Goal: Information Seeking & Learning: Learn about a topic

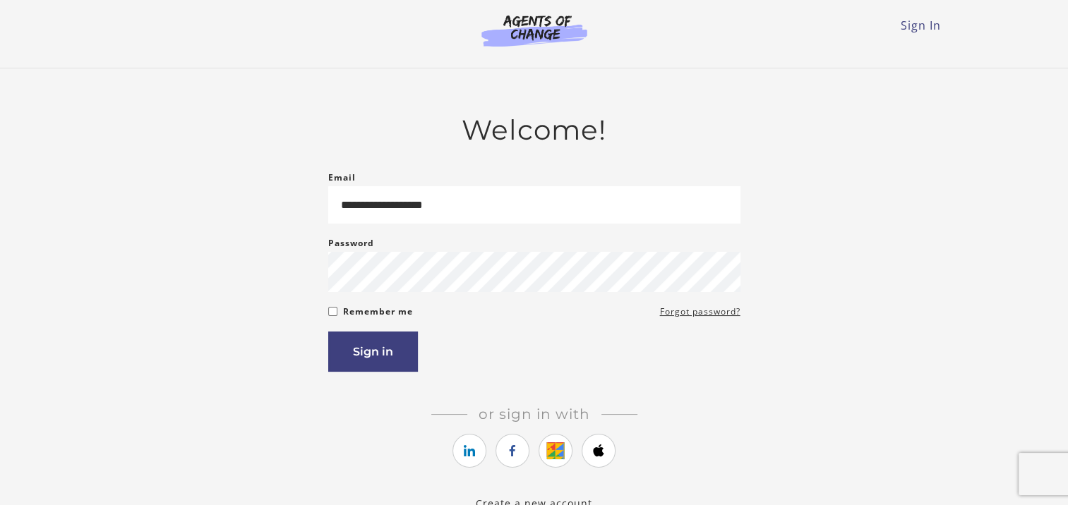
type input "**********"
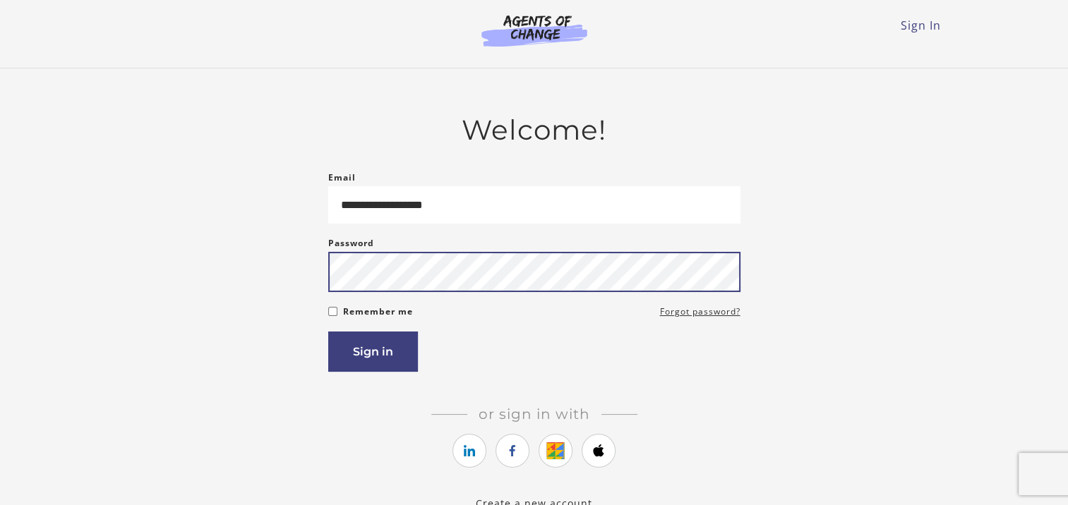
click at [328, 332] on button "Sign in" at bounding box center [373, 352] width 90 height 40
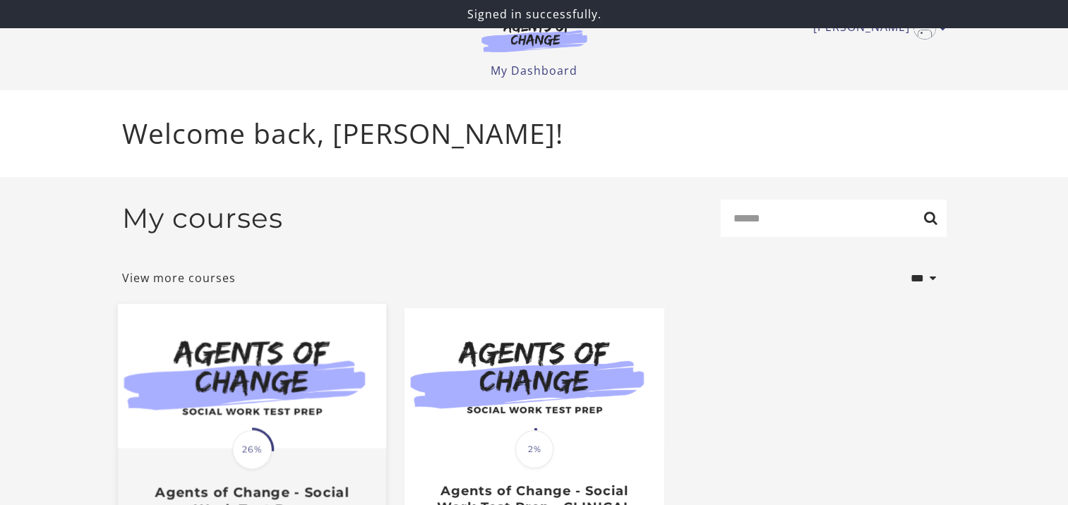
click at [305, 398] on img at bounding box center [251, 376] width 268 height 145
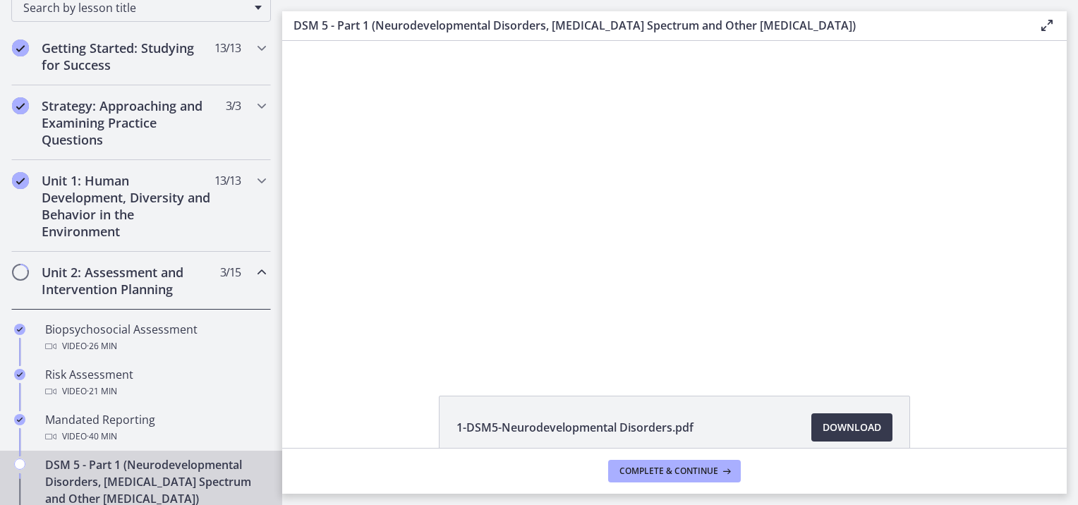
scroll to position [282, 0]
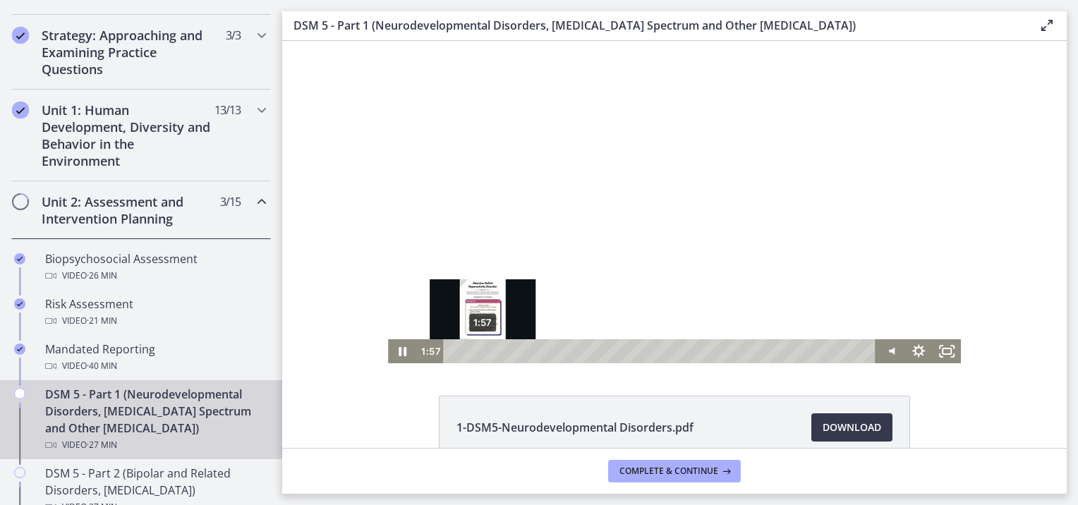
drag, startPoint x: 574, startPoint y: 351, endPoint x: 478, endPoint y: 348, distance: 96.0
click at [479, 348] on div "Playbar" at bounding box center [483, 351] width 8 height 8
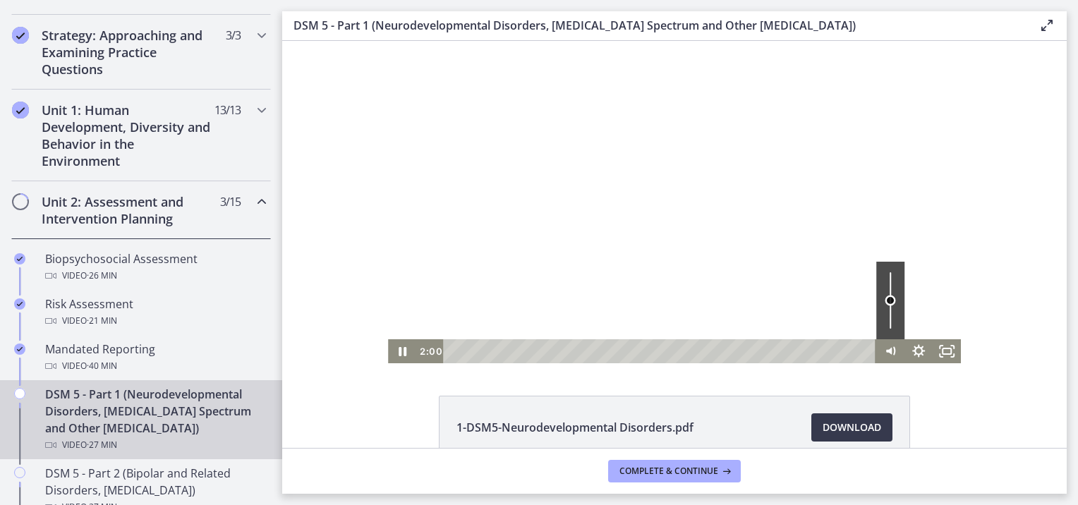
click at [883, 301] on div "Volume" at bounding box center [890, 301] width 28 height 78
click at [883, 311] on div "Volume" at bounding box center [890, 301] width 28 height 78
click at [885, 306] on div "Volume" at bounding box center [891, 312] width 12 height 12
click at [991, 421] on div "1-DSM5-Neurodevelopmental Disorders.pdf Download Opens in a new window 2-DSM5-[…" at bounding box center [674, 499] width 785 height 206
click at [883, 353] on icon "Mute" at bounding box center [891, 351] width 34 height 29
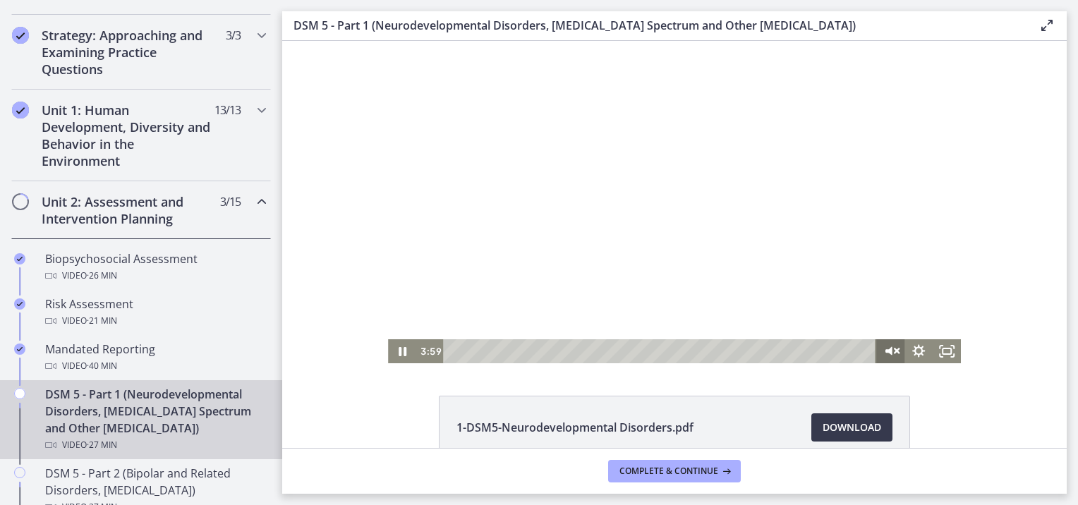
click at [883, 353] on icon "Unmute" at bounding box center [891, 351] width 34 height 29
click at [399, 349] on icon "Pause" at bounding box center [402, 351] width 9 height 11
click at [402, 353] on icon "Play Video" at bounding box center [404, 351] width 34 height 29
click at [390, 353] on icon "Pause" at bounding box center [402, 351] width 34 height 29
click at [394, 355] on icon "Play Video" at bounding box center [404, 351] width 34 height 29
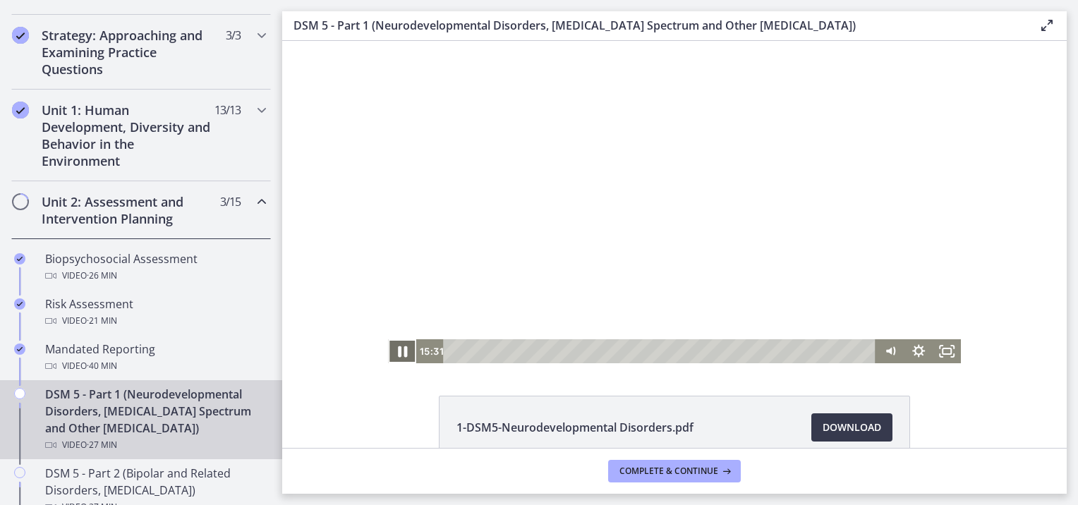
click at [400, 352] on icon "Pause" at bounding box center [402, 351] width 9 height 11
click at [400, 358] on icon "Play Video" at bounding box center [404, 351] width 34 height 29
click at [401, 353] on icon "Pause" at bounding box center [402, 351] width 28 height 24
click at [395, 358] on icon "Play Video" at bounding box center [404, 351] width 34 height 29
click at [400, 351] on icon "Pause" at bounding box center [402, 351] width 9 height 11
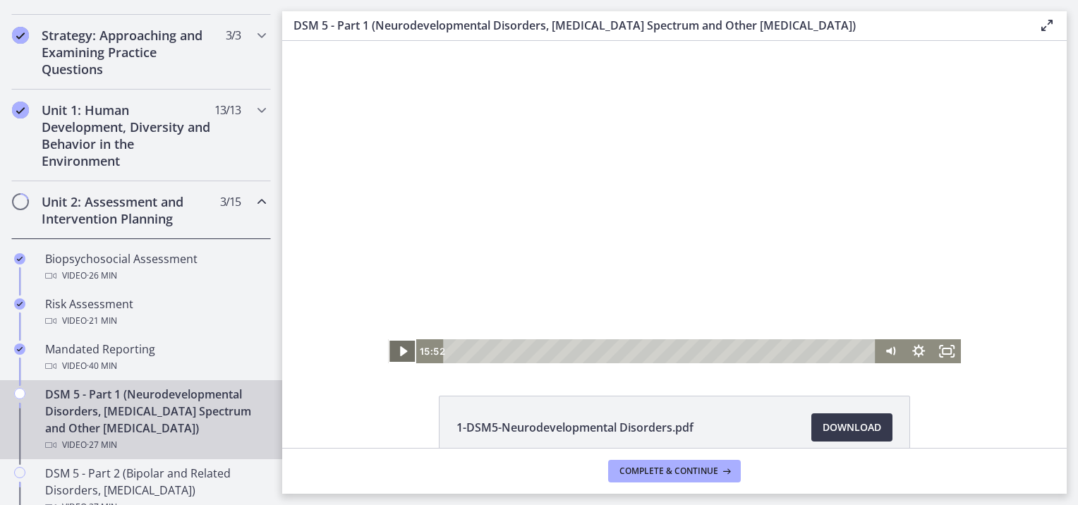
drag, startPoint x: 394, startPoint y: 356, endPoint x: 406, endPoint y: 350, distance: 12.6
click at [399, 355] on icon "Play Video" at bounding box center [402, 351] width 7 height 10
click at [400, 354] on icon "Pause" at bounding box center [402, 351] width 9 height 11
click at [399, 349] on icon "Play Video" at bounding box center [403, 352] width 8 height 12
click at [401, 350] on icon "Pause" at bounding box center [402, 351] width 34 height 29
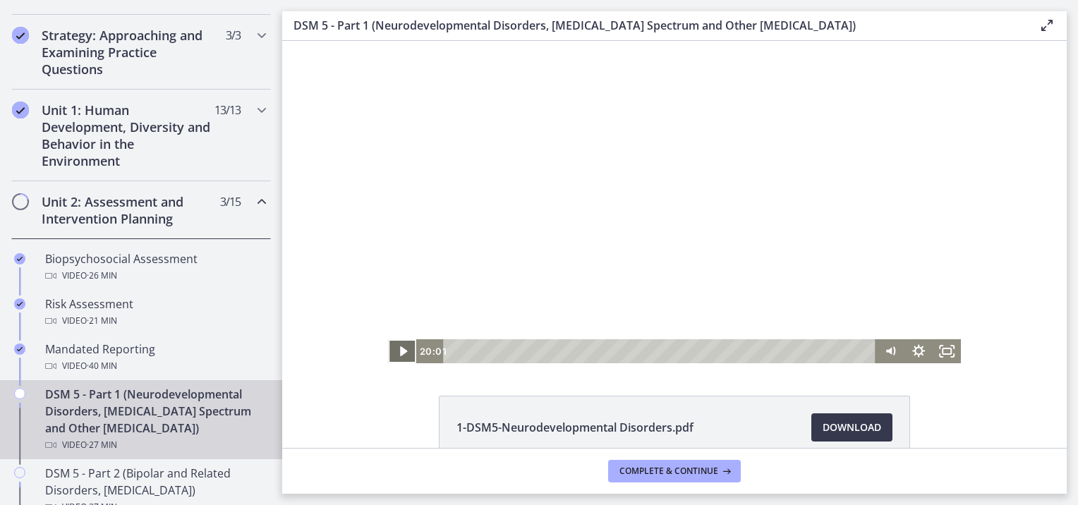
drag, startPoint x: 389, startPoint y: 359, endPoint x: 395, endPoint y: 346, distance: 13.9
click at [395, 346] on icon "Play Video" at bounding box center [403, 351] width 28 height 24
click at [388, 351] on icon "Pause" at bounding box center [402, 351] width 28 height 24
click at [399, 349] on icon "Play Video" at bounding box center [404, 351] width 34 height 29
drag, startPoint x: 1027, startPoint y: 406, endPoint x: 1080, endPoint y: 536, distance: 139.8
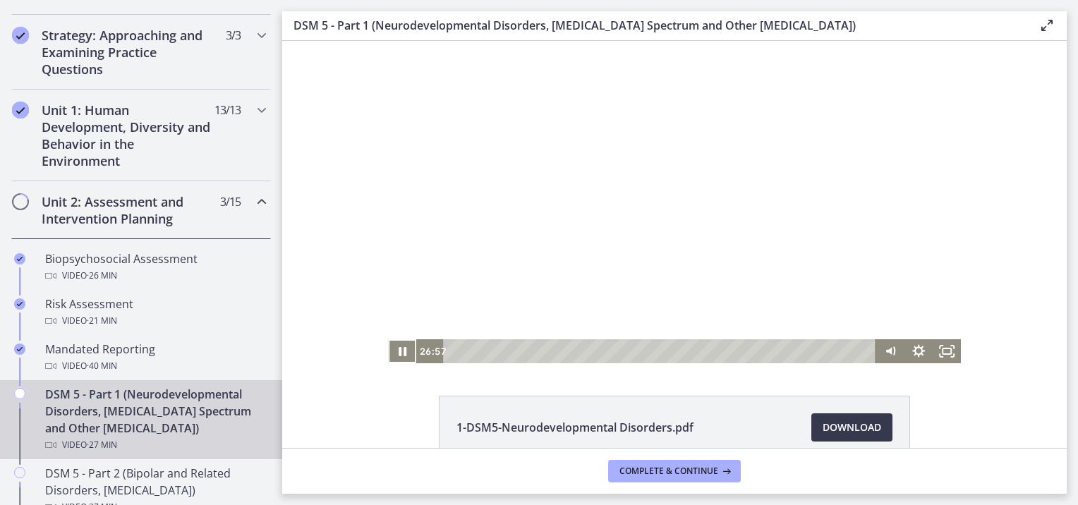
click at [1077, 504] on html "Skip to main content Go to Dashboard Go to Dashboard Go to Dashboard Agents of …" at bounding box center [539, 252] width 1078 height 505
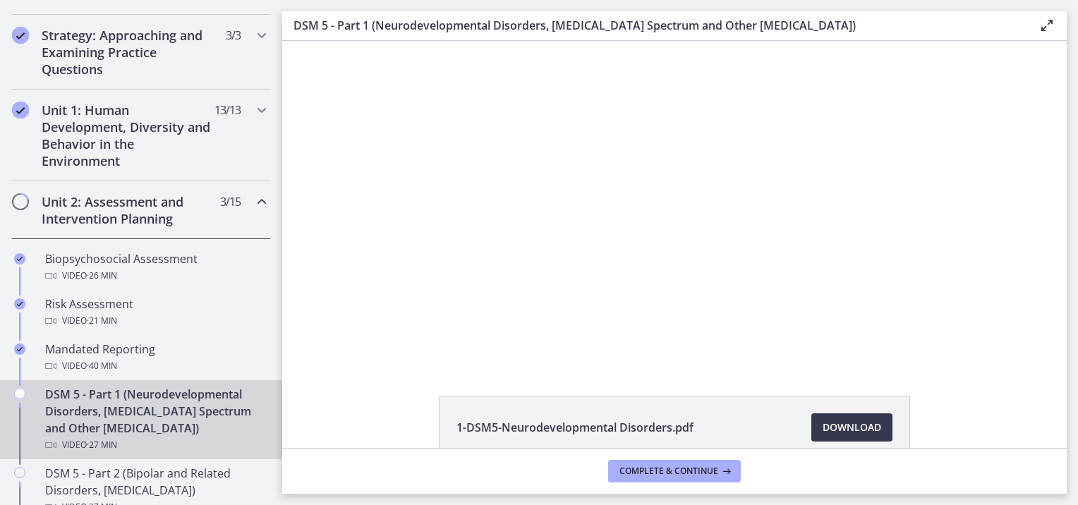
click at [947, 404] on div "1-DSM5-Neurodevelopmental Disorders.pdf Download Opens in a new window 2-DSM5-[…" at bounding box center [674, 499] width 785 height 206
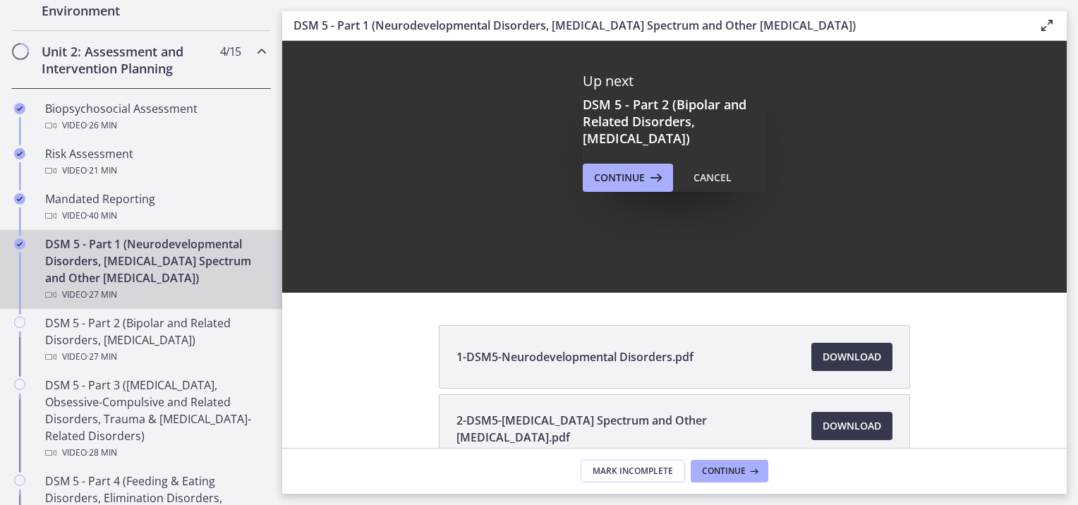
scroll to position [0, 0]
click at [638, 185] on span "Continue" at bounding box center [619, 177] width 51 height 17
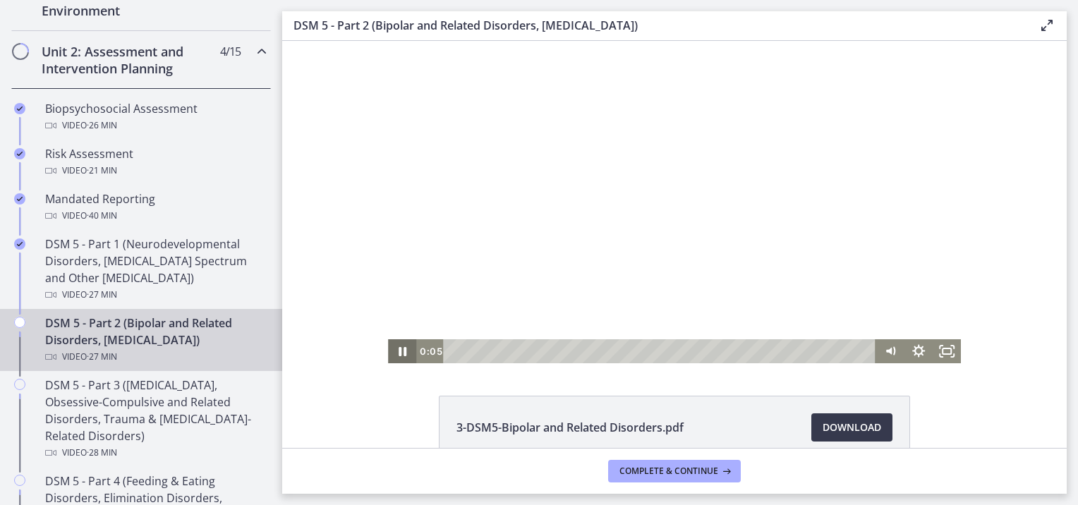
click at [399, 354] on icon "Pause" at bounding box center [403, 351] width 8 height 9
click at [392, 356] on icon "Play Video" at bounding box center [403, 351] width 28 height 24
click at [390, 350] on icon "Pause" at bounding box center [402, 351] width 34 height 29
click at [400, 353] on icon "Play Video" at bounding box center [404, 351] width 34 height 29
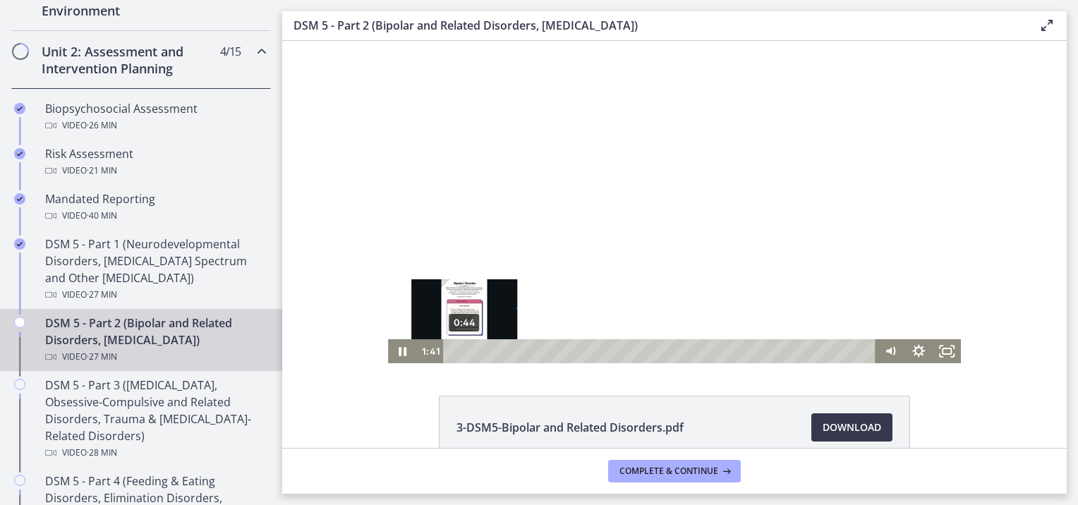
click at [459, 353] on div "0:44" at bounding box center [662, 351] width 416 height 24
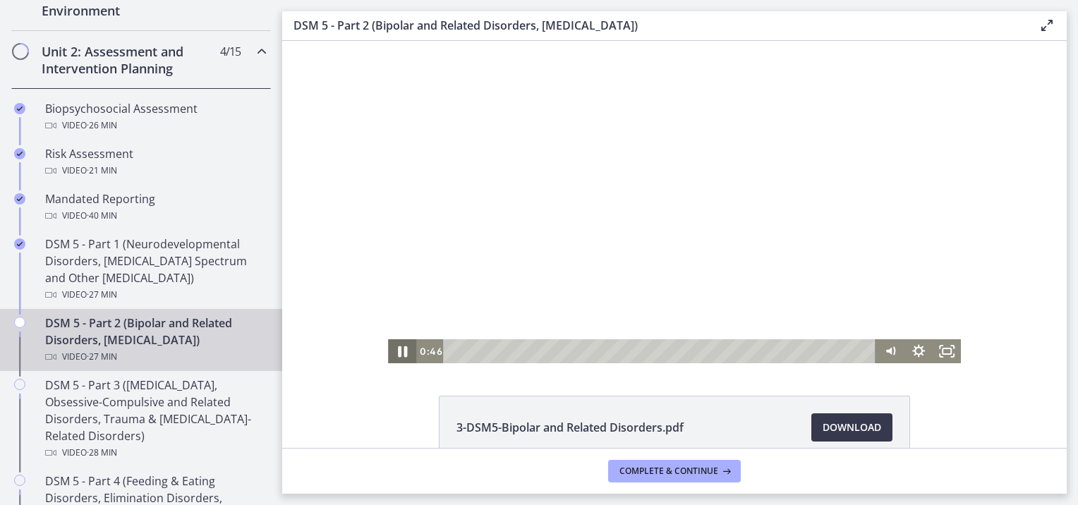
click at [392, 353] on icon "Pause" at bounding box center [402, 351] width 34 height 29
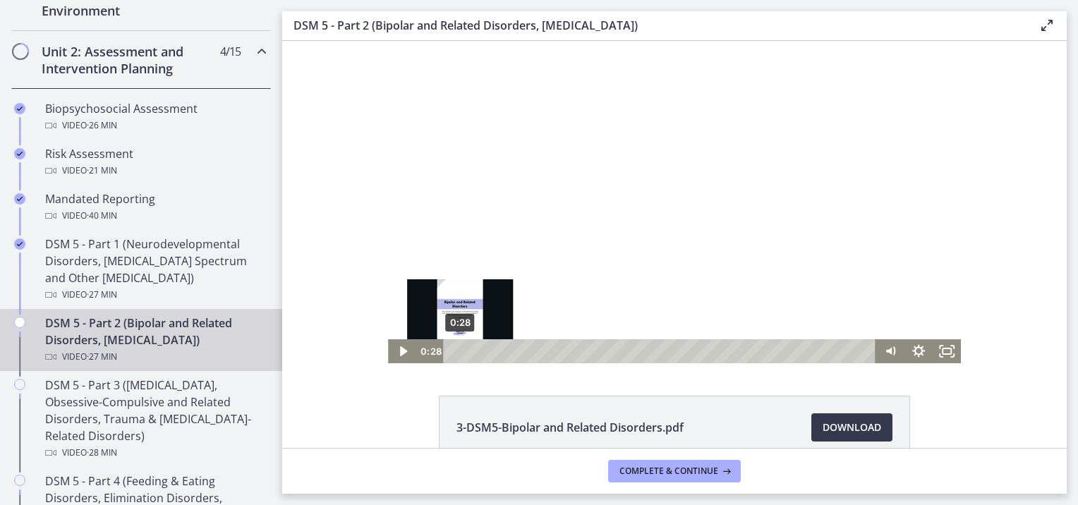
click at [455, 353] on div "0:28" at bounding box center [662, 351] width 416 height 24
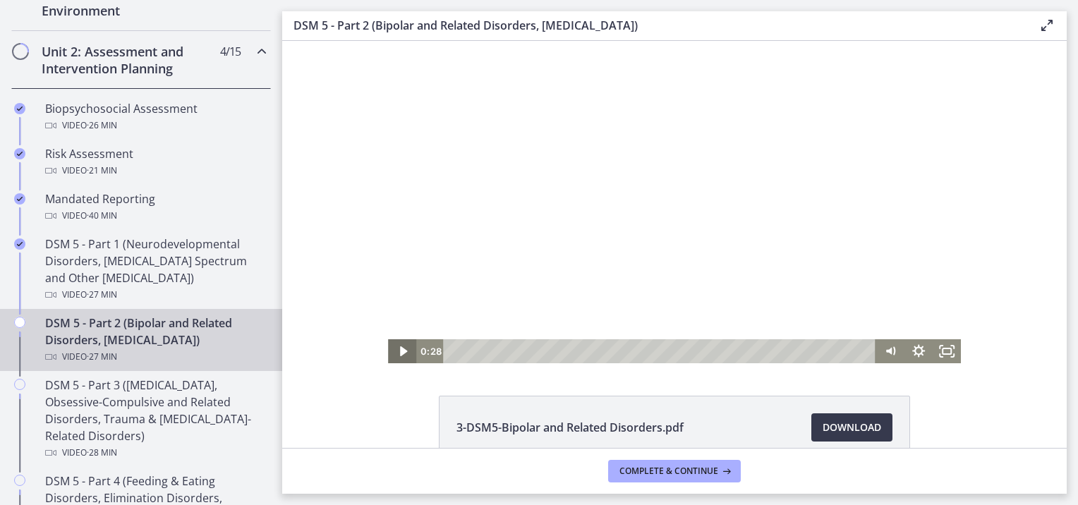
click at [399, 351] on icon "Play Video" at bounding box center [403, 351] width 28 height 24
click at [398, 354] on icon "Pause" at bounding box center [402, 351] width 9 height 11
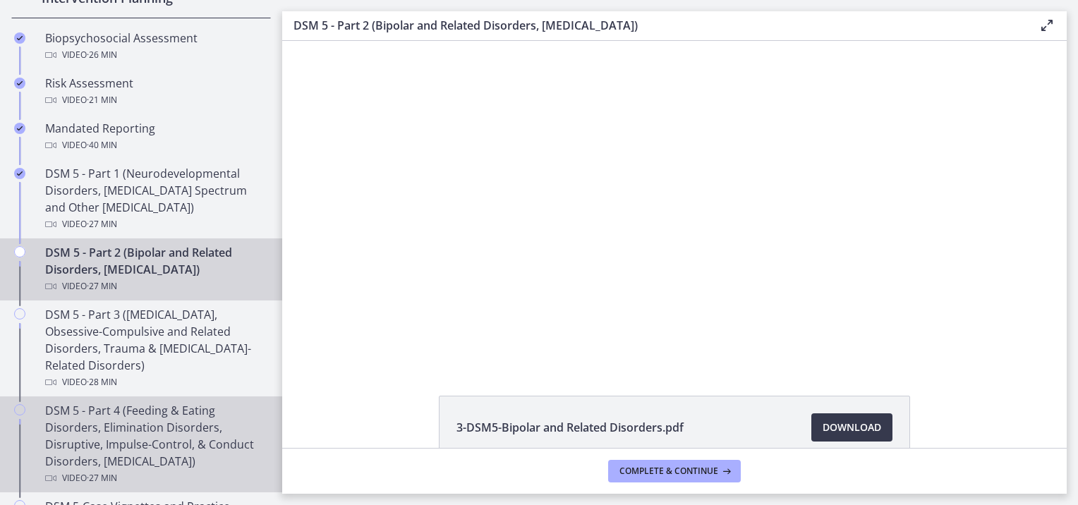
scroll to position [644, 0]
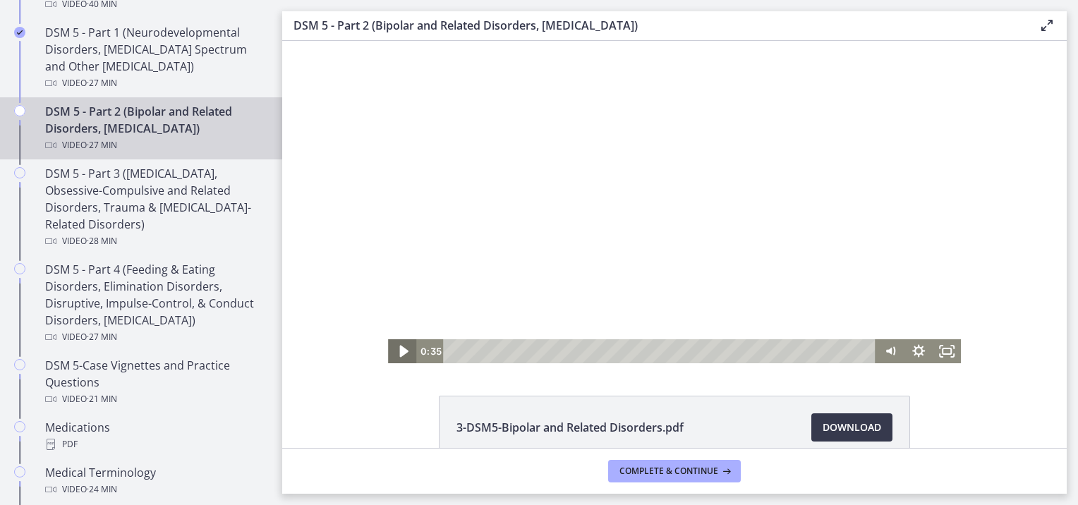
click at [399, 353] on icon "Play Video" at bounding box center [403, 352] width 8 height 12
click at [399, 350] on icon "Pause" at bounding box center [403, 351] width 8 height 9
click at [401, 349] on icon "Play Video" at bounding box center [404, 351] width 34 height 29
click at [886, 315] on div "Volume" at bounding box center [890, 301] width 28 height 78
click at [885, 309] on div "Volume" at bounding box center [891, 310] width 18 height 18
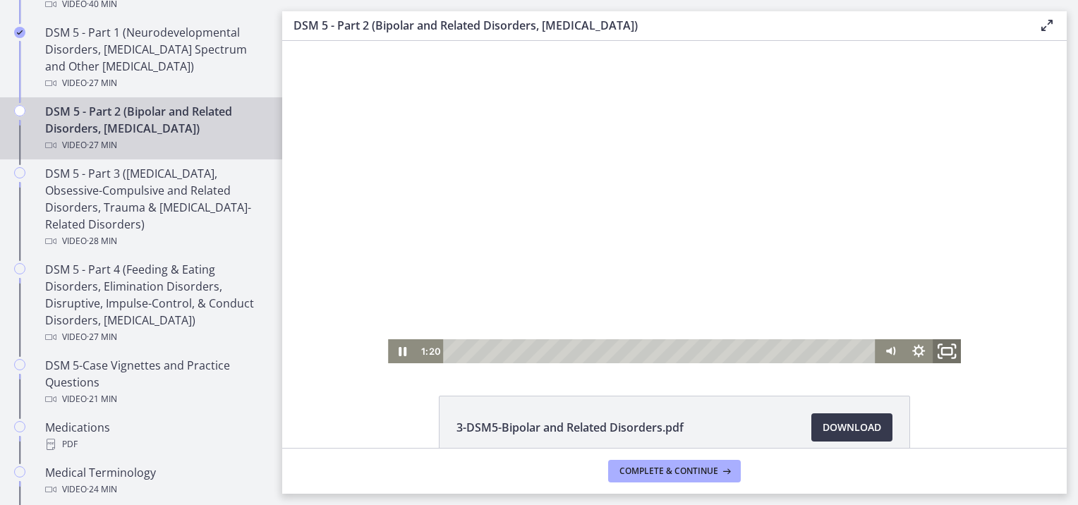
click at [946, 351] on rect "Fullscreen" at bounding box center [947, 351] width 10 height 7
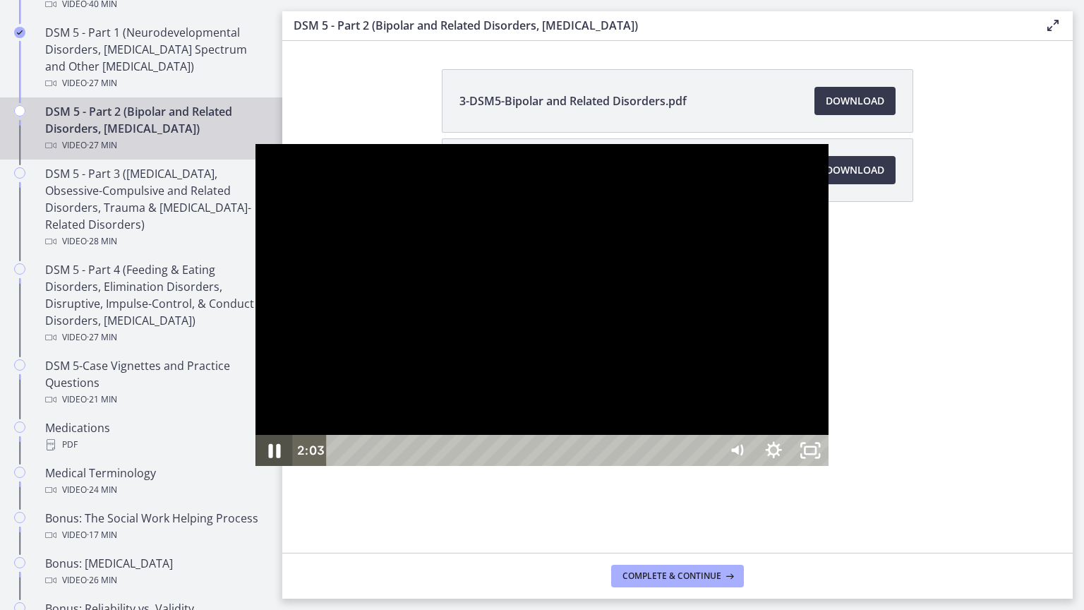
click at [252, 469] on icon "Pause" at bounding box center [274, 450] width 44 height 37
click at [270, 459] on icon "Play Video" at bounding box center [275, 451] width 11 height 16
click at [749, 413] on div "Volume" at bounding box center [736, 401] width 23 height 23
click at [743, 401] on div "Volume" at bounding box center [736, 395] width 13 height 13
click at [268, 458] on icon "Pause" at bounding box center [274, 451] width 12 height 14
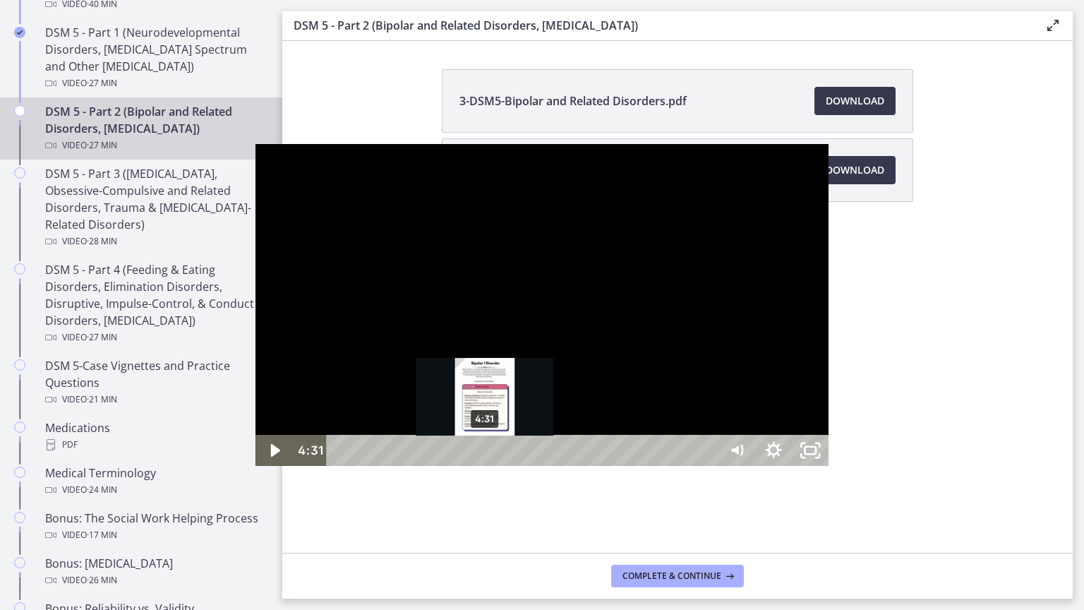
click at [340, 466] on div "4:31" at bounding box center [525, 450] width 370 height 31
click at [340, 466] on div "4:03" at bounding box center [525, 450] width 370 height 31
click at [340, 466] on div "4:30" at bounding box center [525, 450] width 370 height 31
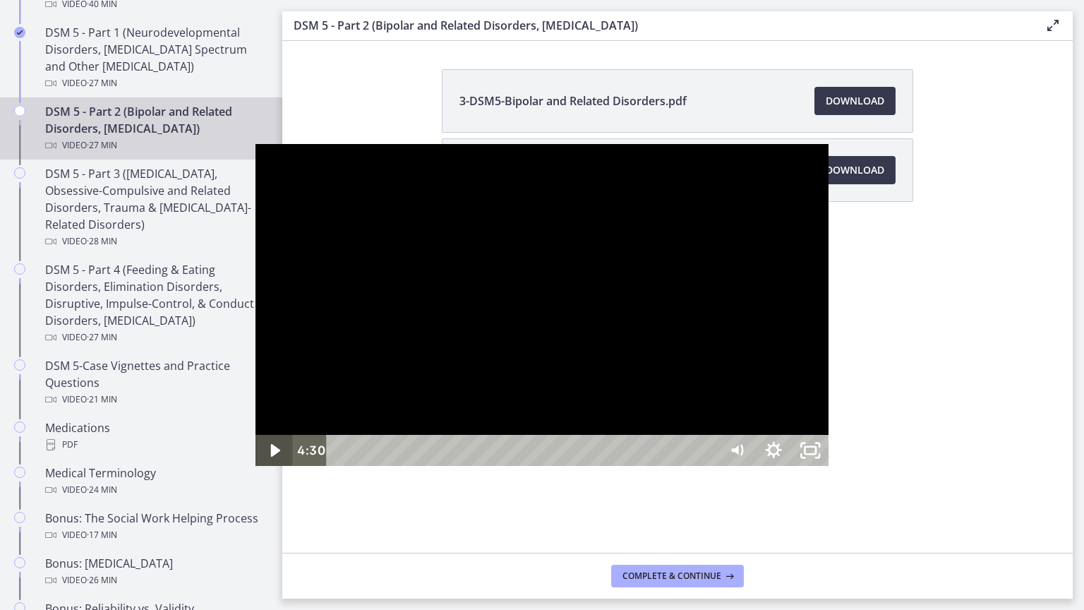
click at [257, 466] on icon "Play Video" at bounding box center [275, 450] width 37 height 31
click at [252, 469] on icon "Pause" at bounding box center [274, 450] width 44 height 37
click at [253, 469] on icon "Play Video" at bounding box center [275, 450] width 44 height 37
click at [252, 469] on icon "Pause" at bounding box center [274, 450] width 44 height 37
click at [828, 466] on icon "Unfullscreen" at bounding box center [810, 450] width 37 height 31
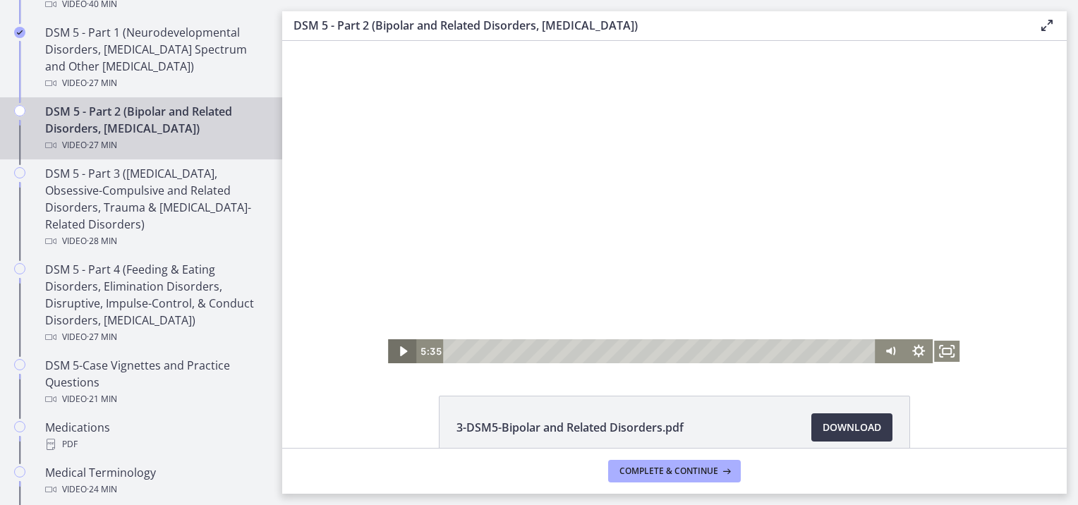
drag, startPoint x: 397, startPoint y: 347, endPoint x: 389, endPoint y: 351, distance: 9.5
click at [392, 348] on icon "Play Video" at bounding box center [403, 351] width 28 height 24
click at [943, 349] on rect "Fullscreen" at bounding box center [947, 351] width 10 height 7
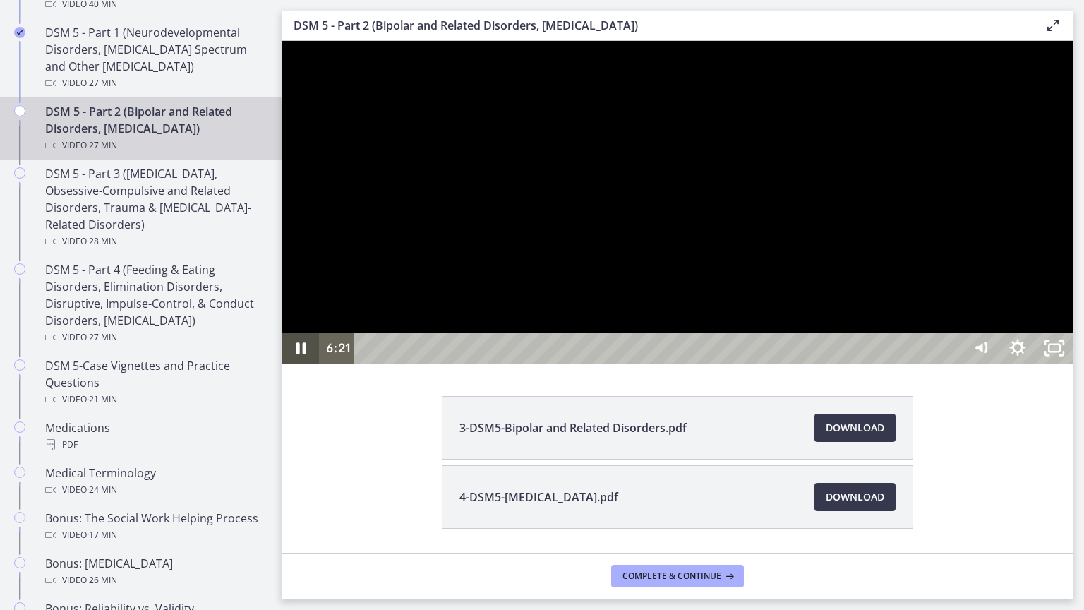
click at [291, 363] on icon "Pause" at bounding box center [300, 347] width 37 height 31
click at [298, 363] on icon "Play Video" at bounding box center [302, 347] width 37 height 31
click at [308, 367] on icon "Pause" at bounding box center [301, 348] width 44 height 37
click at [1076, 367] on icon "Unfullscreen" at bounding box center [1054, 348] width 44 height 37
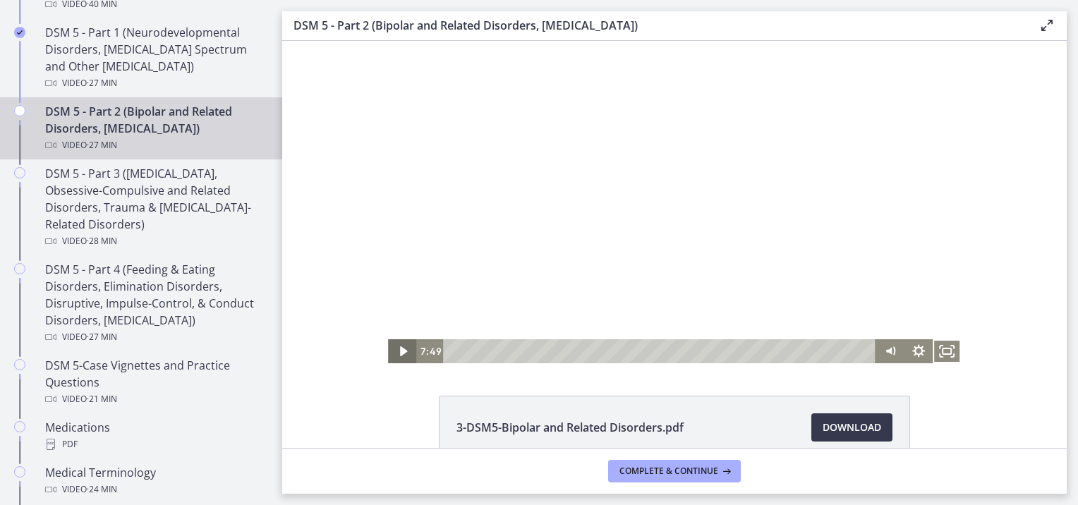
click at [401, 351] on icon "Play Video" at bounding box center [402, 351] width 7 height 10
click at [948, 350] on icon "Fullscreen" at bounding box center [947, 351] width 34 height 29
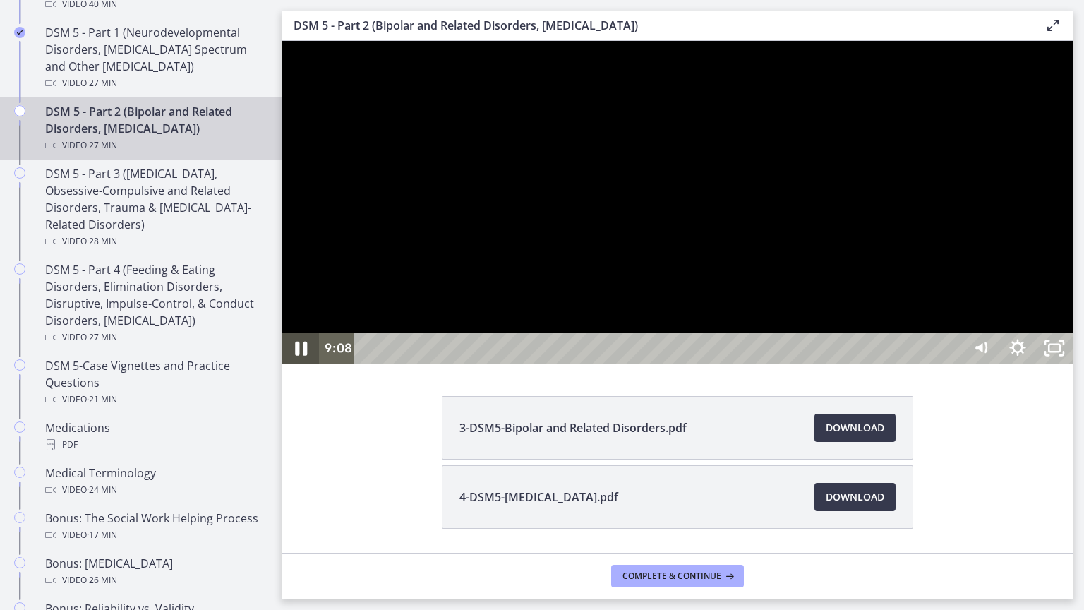
click at [302, 367] on icon "Pause" at bounding box center [301, 348] width 44 height 37
click at [298, 356] on icon "Play Video" at bounding box center [302, 348] width 11 height 16
click at [286, 363] on icon "Pause" at bounding box center [300, 347] width 37 height 31
click at [296, 367] on icon "Play Video" at bounding box center [302, 348] width 44 height 37
click at [301, 367] on icon "Pause" at bounding box center [301, 348] width 44 height 37
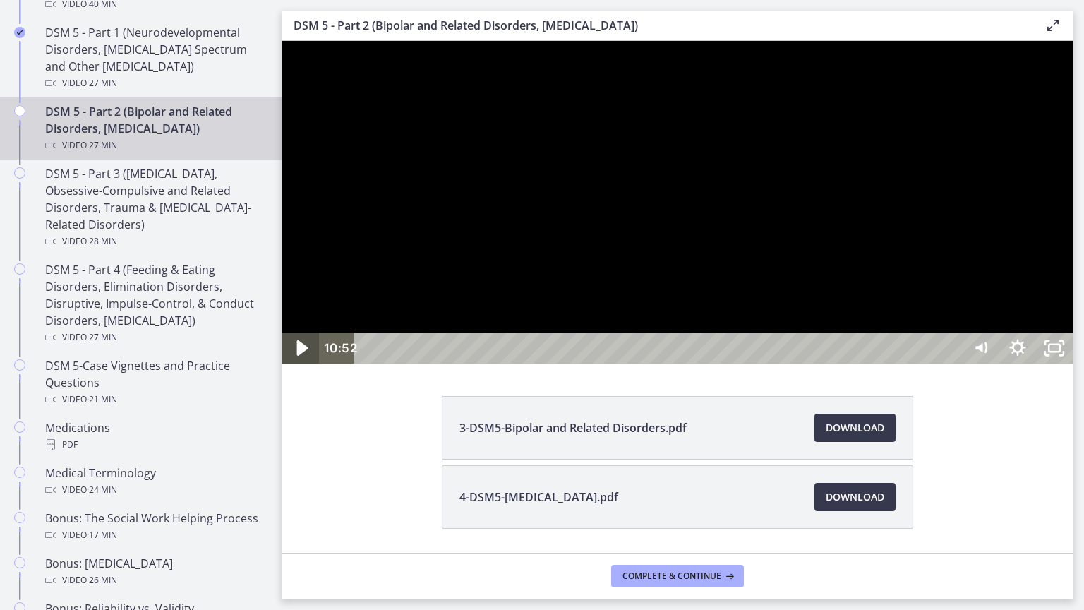
click at [308, 367] on icon "Play Video" at bounding box center [302, 348] width 44 height 37
click at [999, 332] on div "Volume" at bounding box center [980, 281] width 37 height 101
click at [310, 367] on icon "Pause" at bounding box center [301, 348] width 44 height 37
click at [1076, 367] on icon "Unfullscreen" at bounding box center [1054, 348] width 44 height 37
